Goal: Check status: Check status

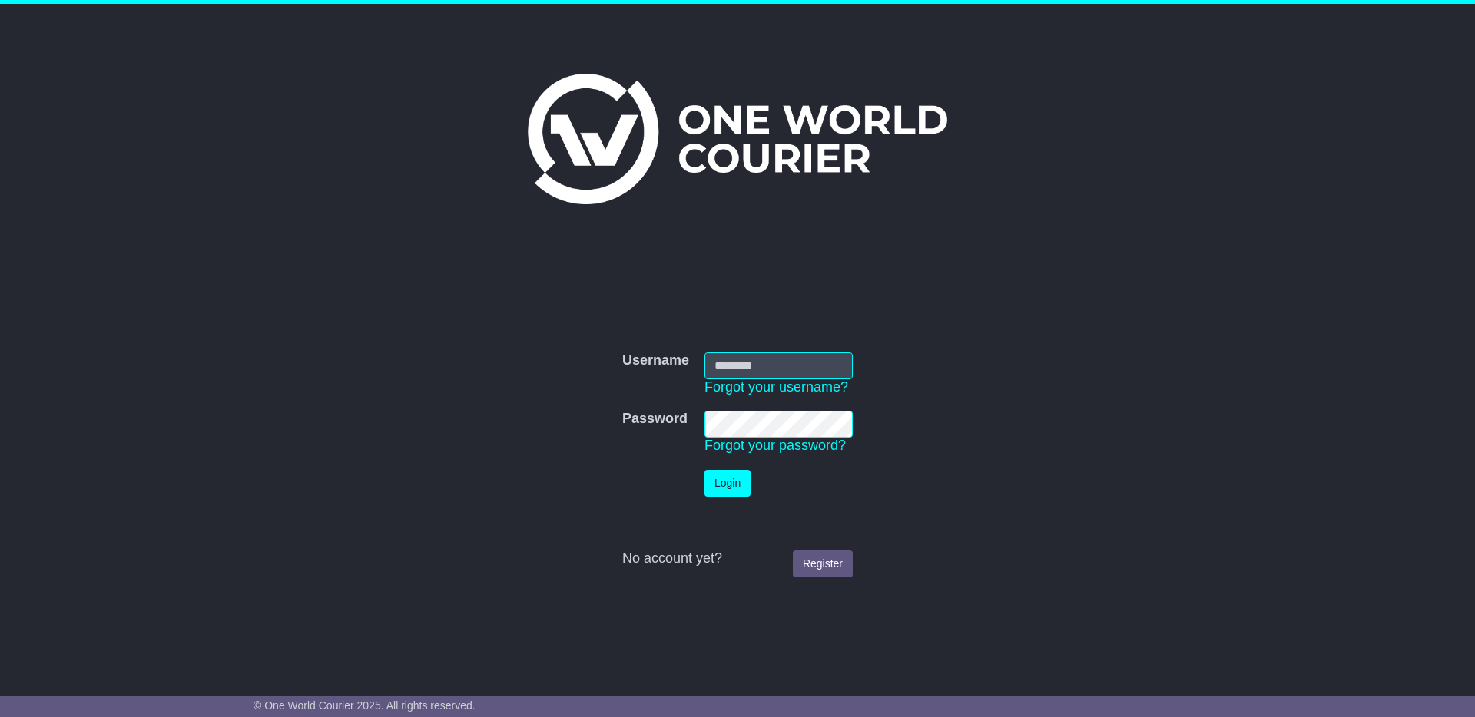
type input "**********"
click at [726, 485] on button "Login" at bounding box center [727, 483] width 46 height 27
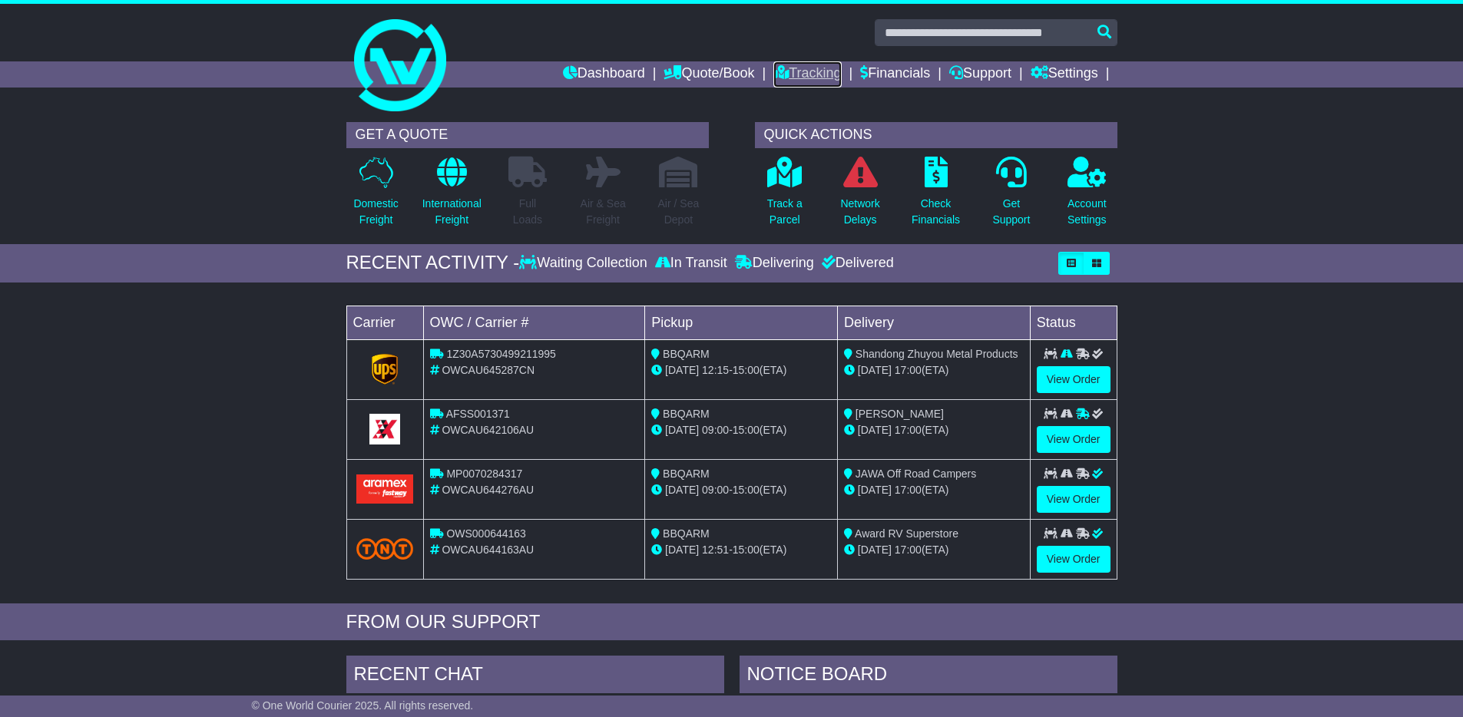
click at [826, 70] on link "Tracking" at bounding box center [807, 74] width 68 height 26
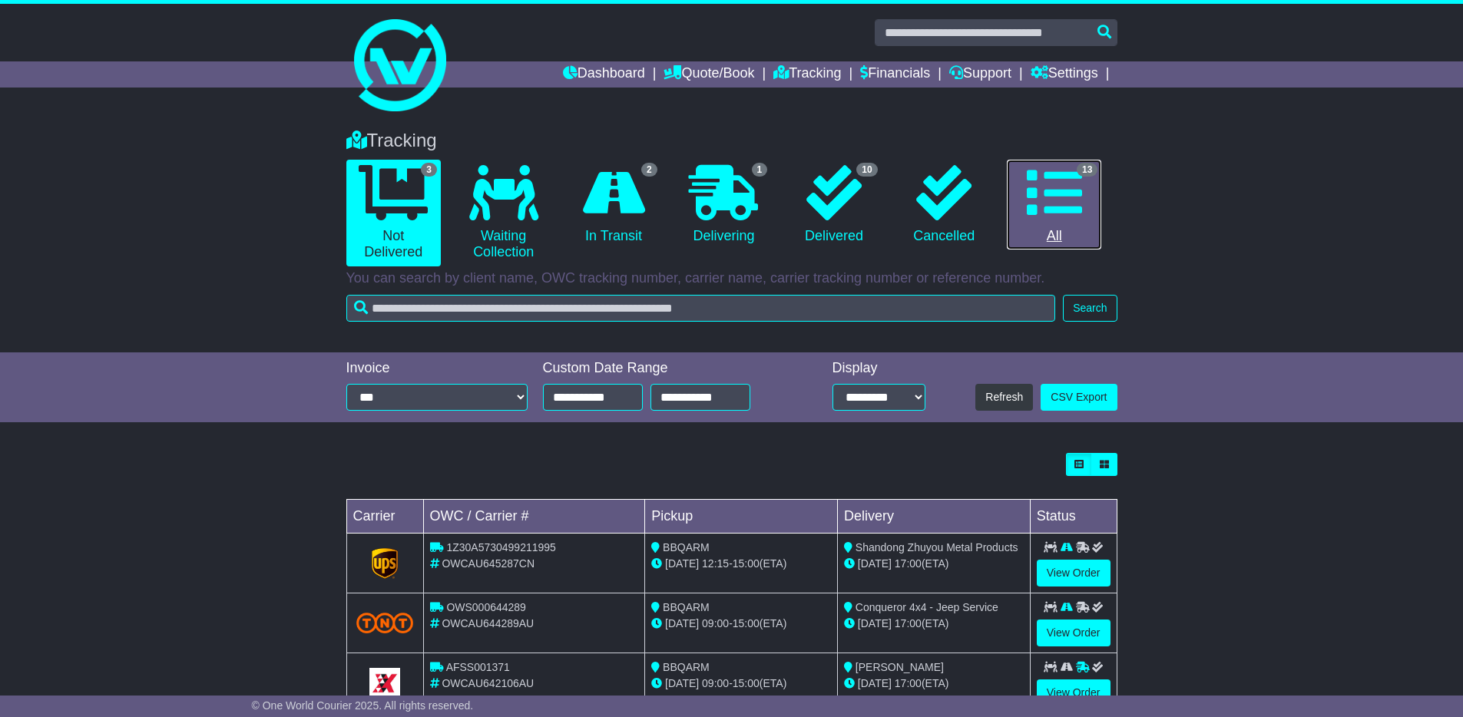
click at [1051, 193] on icon at bounding box center [1054, 192] width 55 height 55
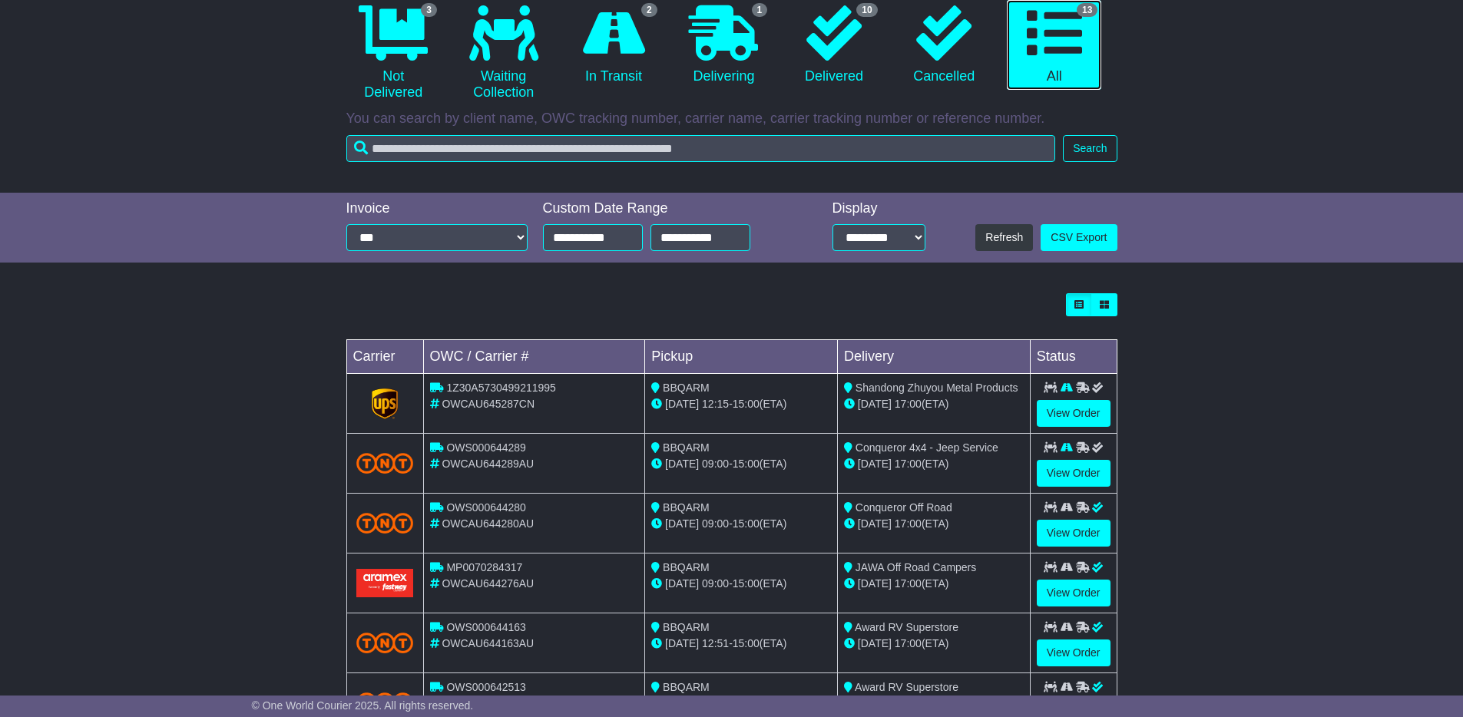
scroll to position [190, 0]
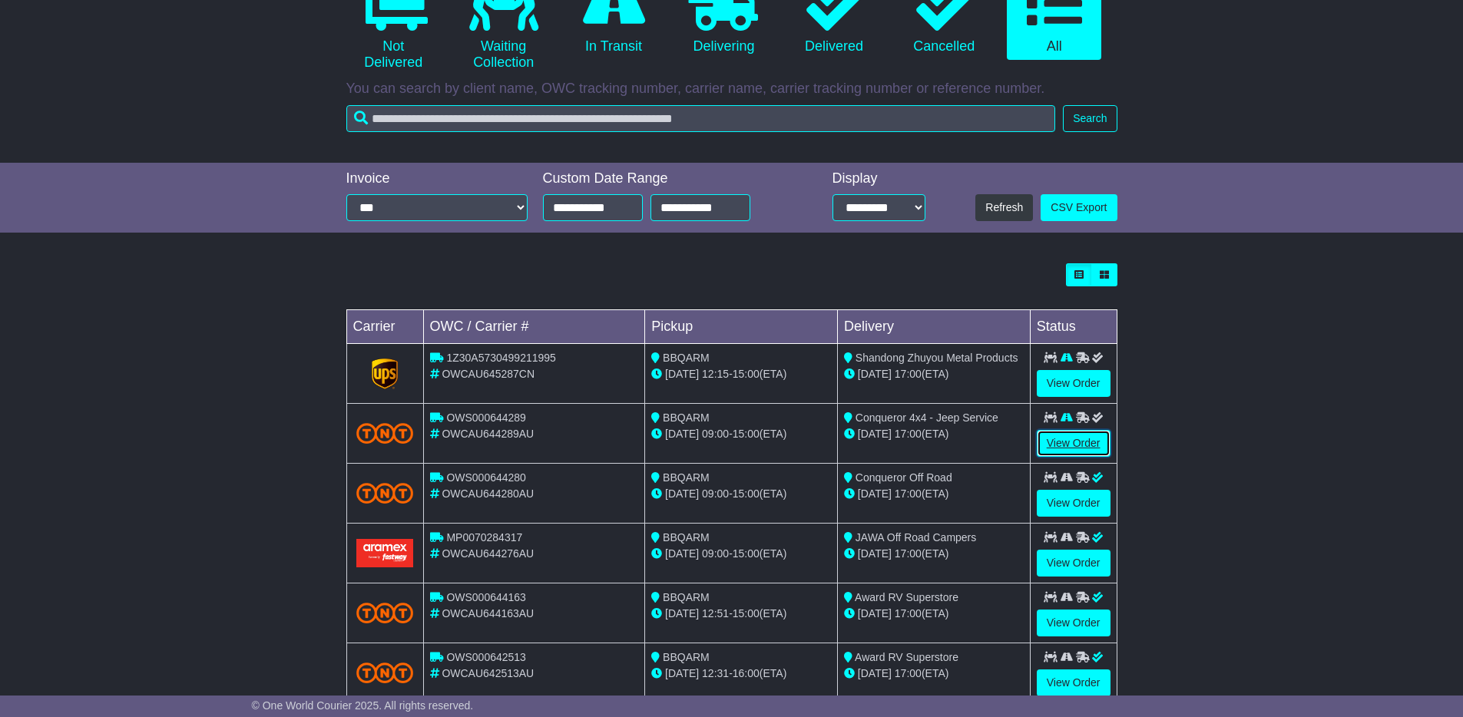
click at [1063, 439] on link "View Order" at bounding box center [1074, 443] width 74 height 27
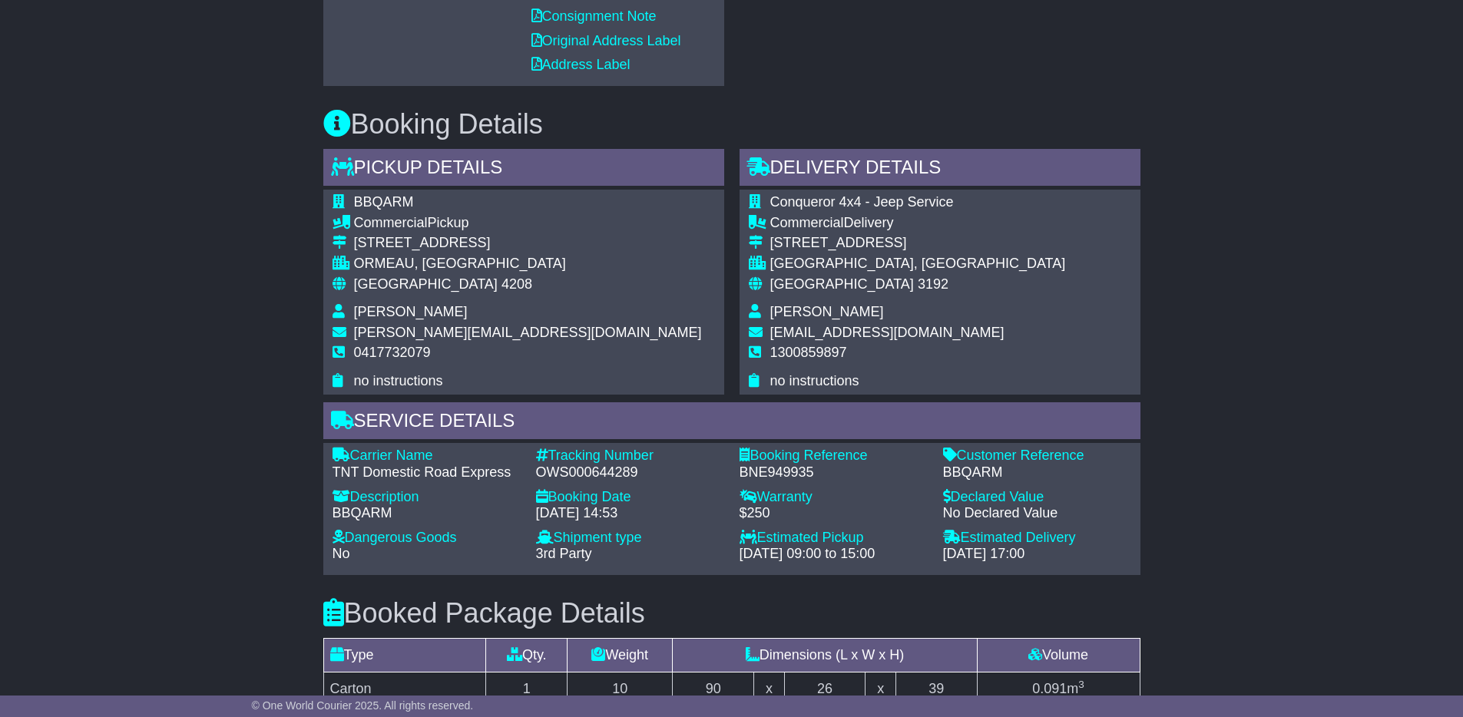
scroll to position [775, 0]
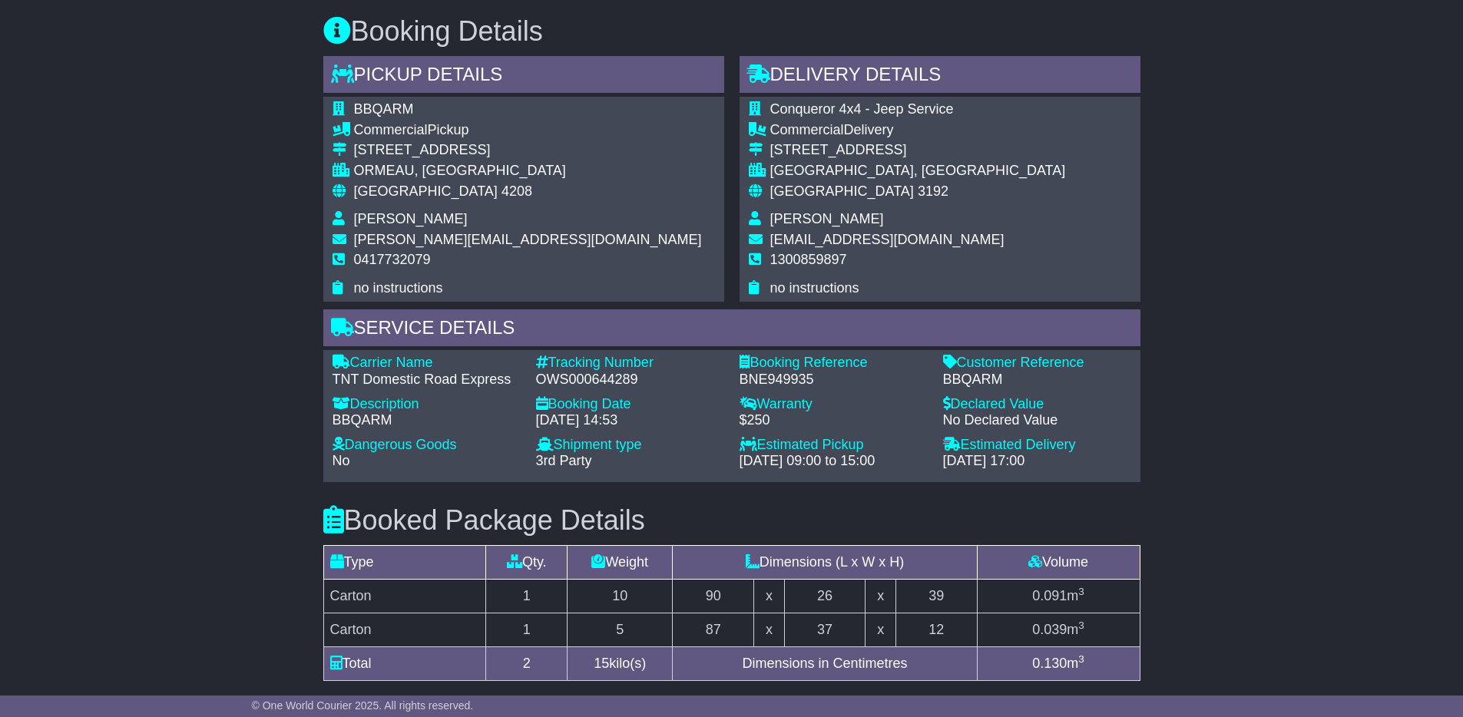
click at [554, 373] on div "OWS000644289" at bounding box center [630, 380] width 188 height 17
copy div "OWS000644289"
